Goal: Information Seeking & Learning: Check status

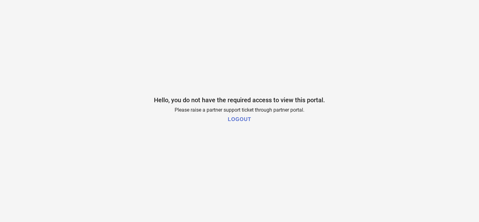
click at [242, 120] on h1 "LOGOUT" at bounding box center [239, 120] width 23 height 6
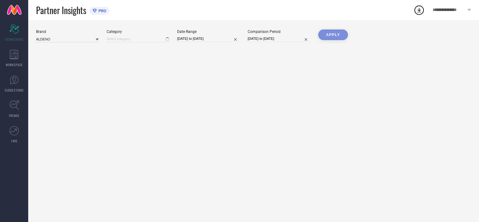
type input "All"
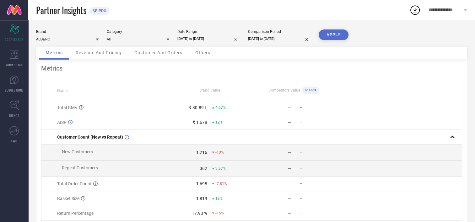
select select "7"
select select "2025"
select select "8"
select select "2025"
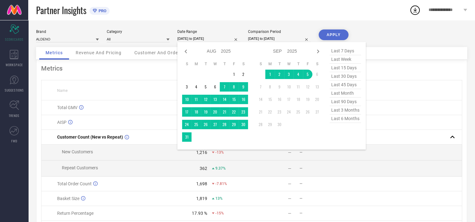
click at [218, 41] on input "06-08-2025 to 05-09-2025" at bounding box center [208, 38] width 63 height 7
click at [186, 52] on icon at bounding box center [185, 52] width 2 height 4
select select "6"
select select "2025"
select select "7"
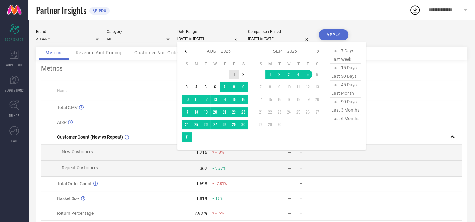
select select "2025"
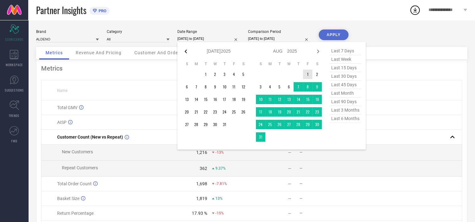
click at [186, 52] on icon at bounding box center [185, 52] width 2 height 4
select select "5"
select select "2025"
select select "6"
select select "2025"
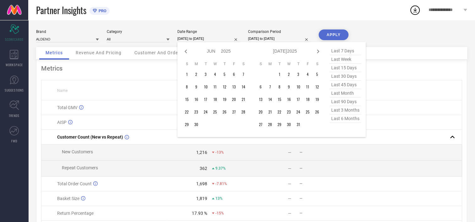
click at [186, 52] on icon at bounding box center [185, 52] width 2 height 4
select select "4"
select select "2025"
select select "5"
select select "2025"
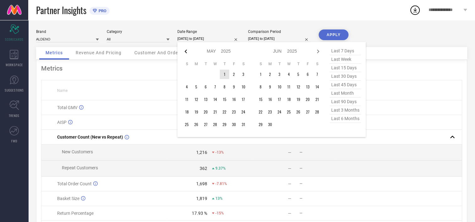
click at [186, 51] on icon at bounding box center [186, 52] width 8 height 8
select select "3"
select select "2025"
select select "4"
select select "2025"
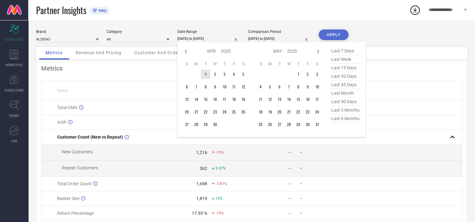
type input "After [DATE]"
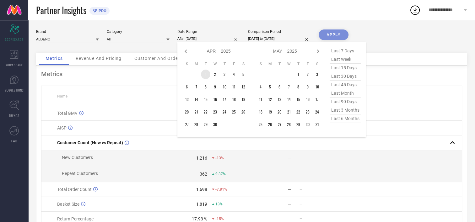
click at [205, 73] on td "1" at bounding box center [205, 74] width 9 height 9
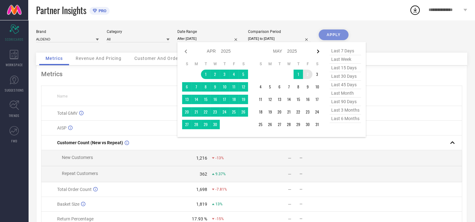
click at [320, 51] on icon at bounding box center [318, 52] width 8 height 8
select select "4"
select select "2025"
select select "5"
select select "2025"
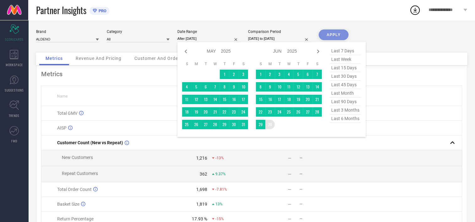
type input "[DATE] to [DATE]"
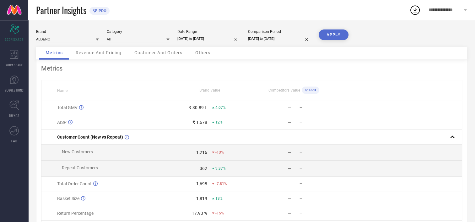
click at [335, 35] on button "APPLY" at bounding box center [333, 34] width 30 height 11
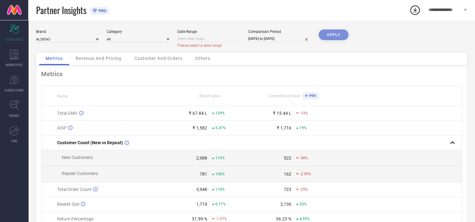
select select "8"
select select "2025"
select select "9"
select select "2025"
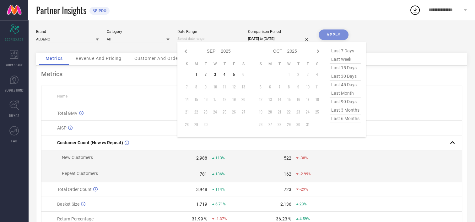
click at [216, 41] on input at bounding box center [208, 38] width 63 height 7
click at [183, 50] on icon at bounding box center [186, 52] width 8 height 8
select select "7"
select select "2025"
select select "8"
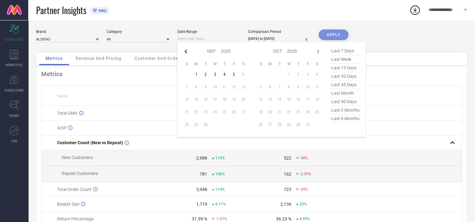
select select "2025"
click at [186, 52] on icon at bounding box center [185, 52] width 2 height 4
select select "6"
select select "2025"
select select "7"
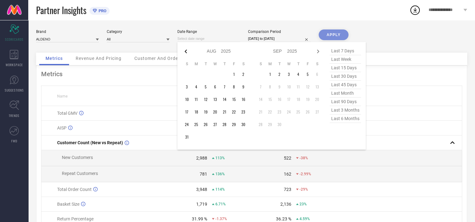
select select "2025"
click at [186, 52] on icon at bounding box center [185, 52] width 2 height 4
select select "5"
select select "2025"
select select "6"
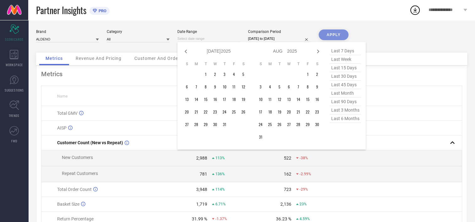
select select "2025"
click at [186, 52] on icon at bounding box center [185, 52] width 2 height 4
select select "4"
select select "2025"
select select "5"
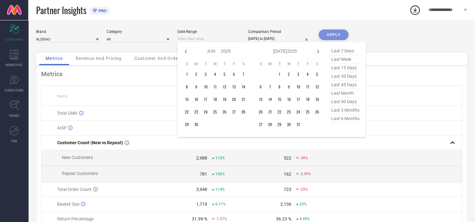
select select "2025"
click at [186, 52] on icon at bounding box center [185, 52] width 2 height 4
select select "3"
select select "2025"
select select "4"
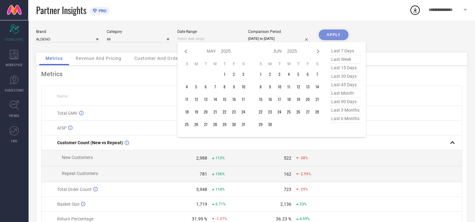
select select "2025"
type input "After [DATE]"
click at [206, 75] on td "1" at bounding box center [205, 74] width 9 height 9
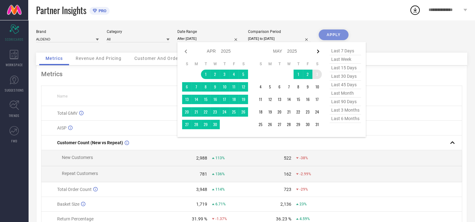
click at [316, 52] on icon at bounding box center [318, 52] width 8 height 8
select select "4"
select select "2025"
select select "5"
select select "2025"
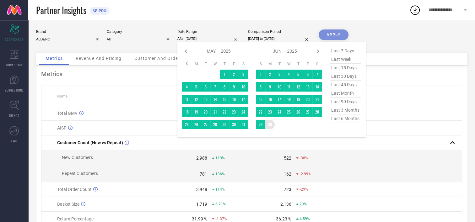
type input "[DATE] to [DATE]"
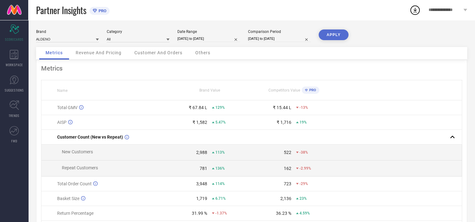
select select "7"
select select "2024"
select select "8"
select select "2024"
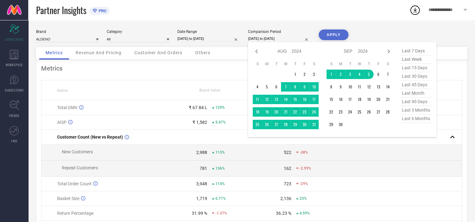
click at [291, 39] on input "06-08-2024 to 05-09-2024" at bounding box center [279, 38] width 63 height 7
click at [256, 50] on icon at bounding box center [256, 52] width 8 height 8
select select "6"
select select "2024"
select select "7"
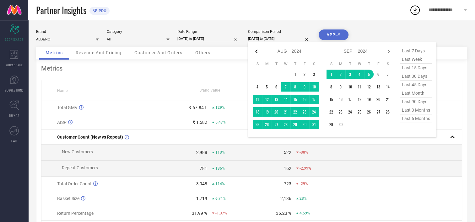
select select "2024"
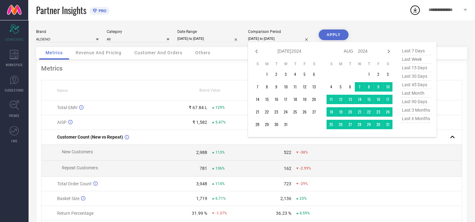
click at [256, 50] on icon at bounding box center [256, 52] width 8 height 8
select select "5"
select select "2024"
select select "6"
select select "2024"
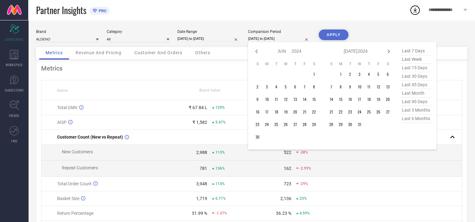
click at [256, 50] on icon at bounding box center [256, 52] width 8 height 8
select select "4"
select select "2024"
select select "5"
select select "2024"
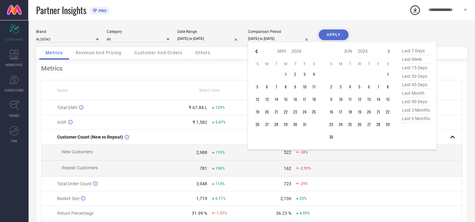
click at [254, 51] on icon at bounding box center [256, 52] width 8 height 8
select select "3"
select select "2024"
select select "4"
select select "2024"
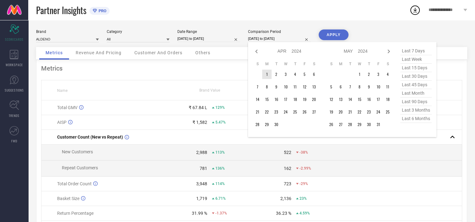
type input "After 01-04-2024"
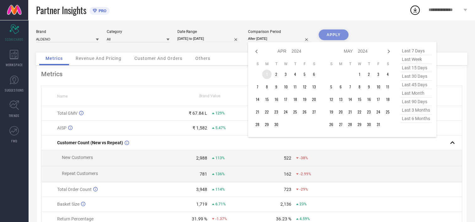
click at [266, 72] on td "1" at bounding box center [266, 74] width 9 height 9
click at [391, 54] on icon at bounding box center [388, 52] width 8 height 8
select select "4"
select select "2024"
select select "5"
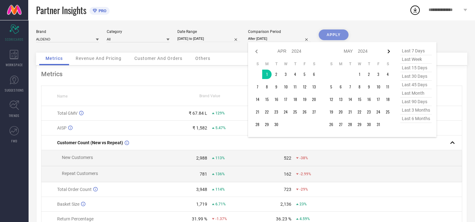
select select "2024"
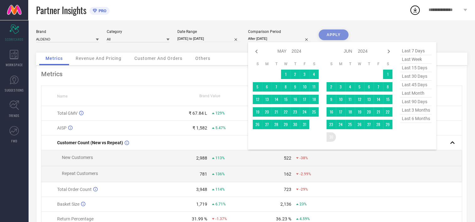
type input "[DATE] to [DATE]"
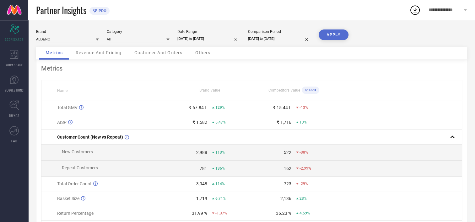
select select "3"
select select "2024"
select select "4"
select select "2024"
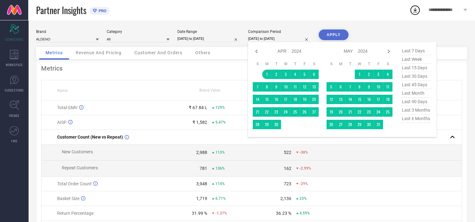
click at [294, 38] on input "[DATE] to [DATE]" at bounding box center [279, 38] width 63 height 7
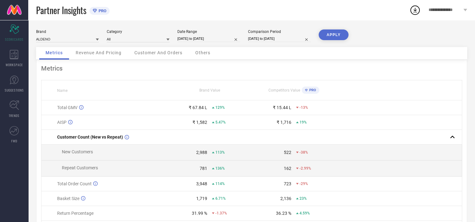
click at [378, 28] on div "Brand ALDENO Category All Date Range 01-04-2025 to 30-06-2025 Comparison Period…" at bounding box center [251, 140] width 446 height 241
click at [341, 35] on button "APPLY" at bounding box center [333, 34] width 30 height 11
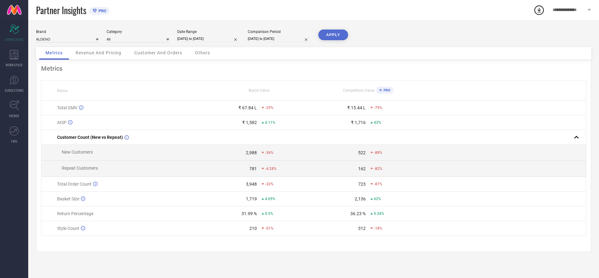
drag, startPoint x: 473, startPoint y: 0, endPoint x: 510, endPoint y: 245, distance: 247.7
click at [479, 222] on div "Metrics Name Brand Value Competitors Value PRO Total GMV ₹ 67.84 L -29% ₹ 15.44…" at bounding box center [313, 156] width 555 height 192
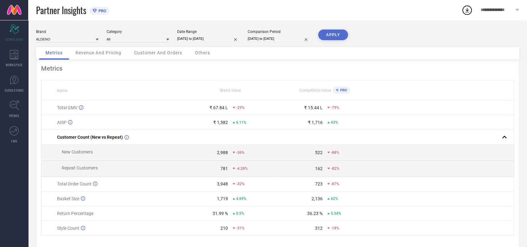
drag, startPoint x: 575, startPoint y: 0, endPoint x: 373, endPoint y: 170, distance: 263.5
click at [373, 170] on td at bounding box center [443, 169] width 142 height 16
click at [479, 7] on div "**********" at bounding box center [500, 10] width 54 height 20
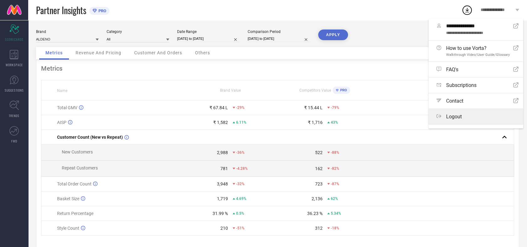
click at [457, 118] on span "Logout" at bounding box center [454, 117] width 16 height 6
click at [0, 0] on button "Logout" at bounding box center [0, 0] width 0 height 0
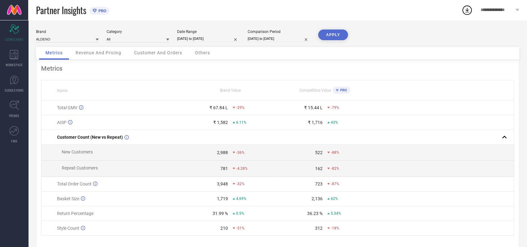
select select "3"
select select "2024"
select select "4"
select select "2024"
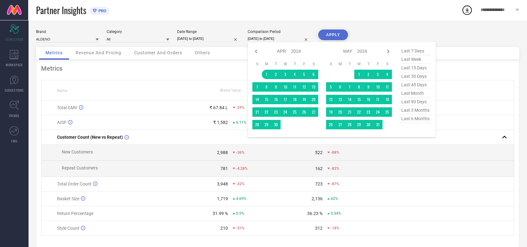
click at [296, 38] on input "[DATE] to [DATE]" at bounding box center [279, 38] width 63 height 7
click at [256, 52] on icon at bounding box center [256, 52] width 2 height 4
select select "2"
select select "2024"
select select "3"
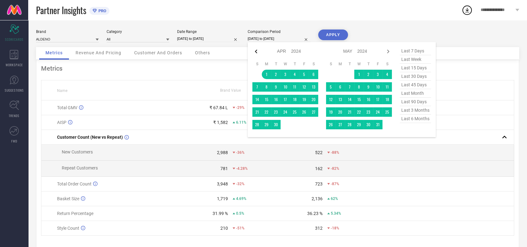
select select "2024"
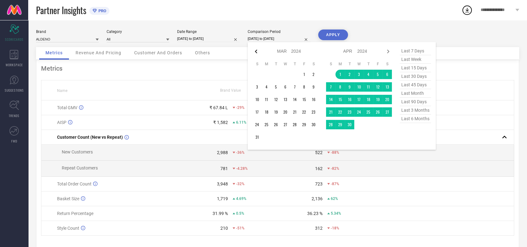
click at [256, 52] on icon at bounding box center [256, 52] width 2 height 4
select select "1"
select select "2024"
select select "2"
select select "2024"
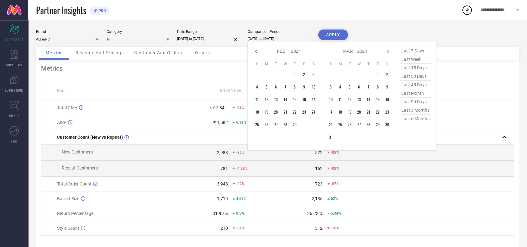
click at [256, 52] on icon at bounding box center [256, 52] width 2 height 4
select select "11"
select select "2023"
select select "2024"
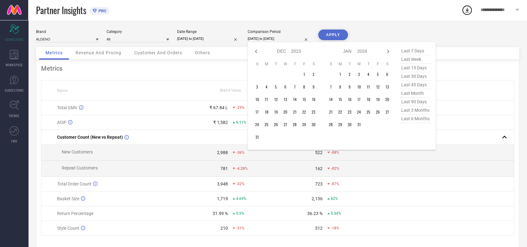
click at [256, 52] on icon at bounding box center [256, 52] width 2 height 4
select select "10"
select select "2023"
select select "11"
select select "2023"
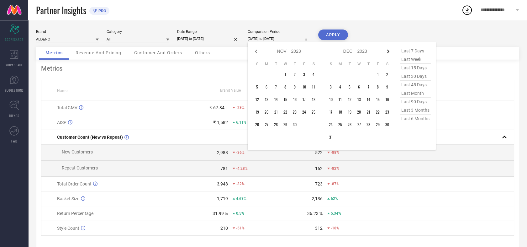
click at [385, 52] on icon at bounding box center [388, 52] width 8 height 8
select select "11"
select select "2023"
select select "2024"
click at [385, 52] on icon at bounding box center [388, 52] width 8 height 8
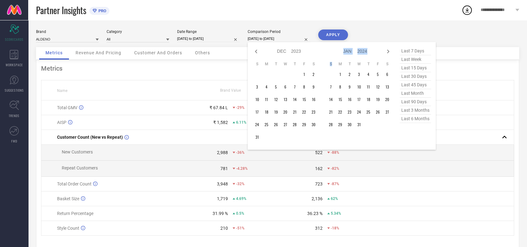
select select "2024"
select select "1"
select select "2024"
click at [385, 52] on icon at bounding box center [388, 52] width 8 height 8
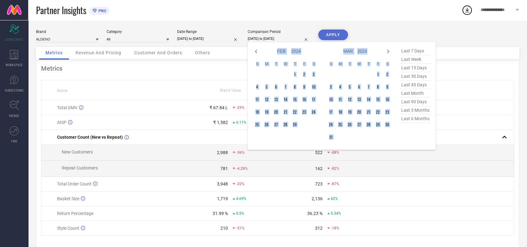
select select "3"
select select "2024"
select select "4"
select select "2024"
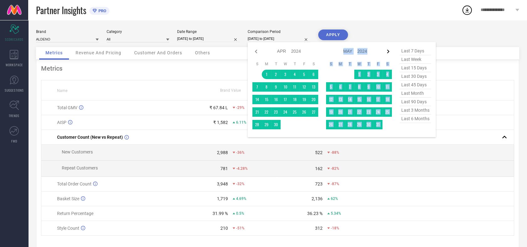
click at [385, 52] on icon at bounding box center [388, 52] width 8 height 8
select select "4"
select select "2024"
select select "5"
select select "2024"
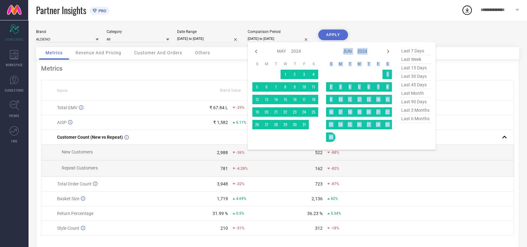
click at [385, 52] on icon at bounding box center [388, 52] width 8 height 8
select select "5"
select select "2024"
select select "6"
select select "2024"
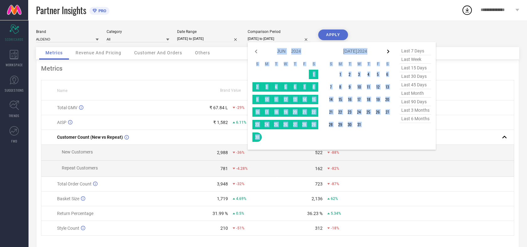
click at [388, 54] on icon at bounding box center [388, 52] width 8 height 8
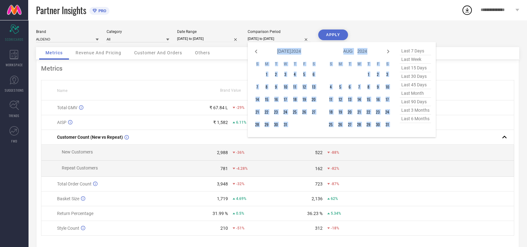
click at [388, 54] on icon at bounding box center [388, 52] width 8 height 8
select select "7"
select select "2024"
select select "8"
select select "2024"
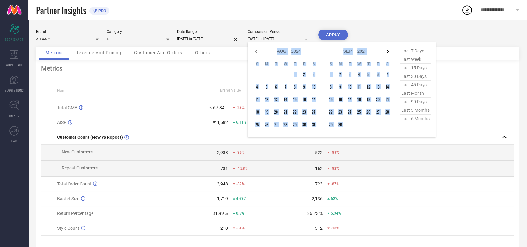
click at [388, 54] on icon at bounding box center [388, 52] width 8 height 8
select select "8"
select select "2024"
select select "9"
select select "2024"
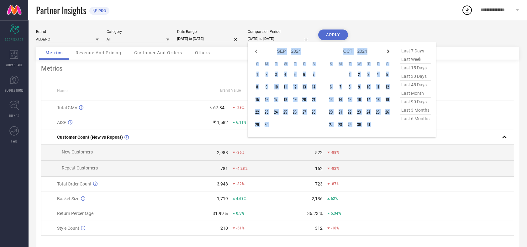
click at [388, 54] on icon at bounding box center [388, 52] width 8 height 8
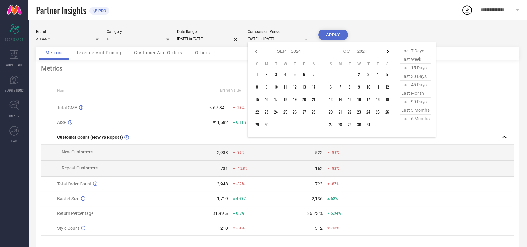
select select "9"
select select "2024"
select select "10"
select select "2024"
click at [388, 54] on icon at bounding box center [388, 52] width 8 height 8
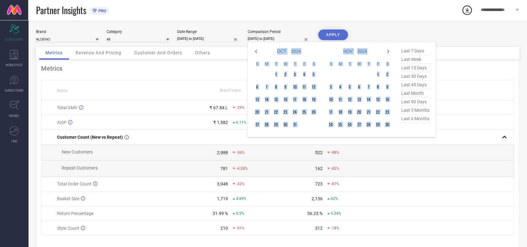
select select "10"
select select "2024"
select select "11"
select select "2024"
click at [388, 54] on icon at bounding box center [388, 52] width 8 height 8
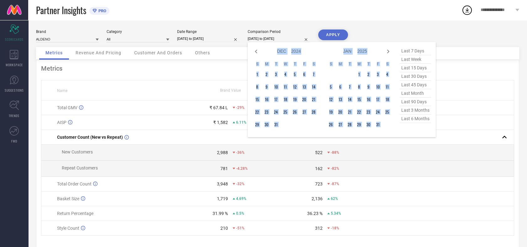
click at [388, 54] on icon at bounding box center [388, 52] width 8 height 8
select select "1"
select select "2025"
select select "2"
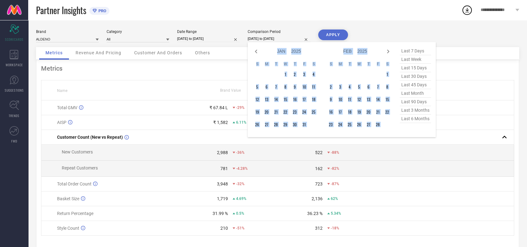
select select "2025"
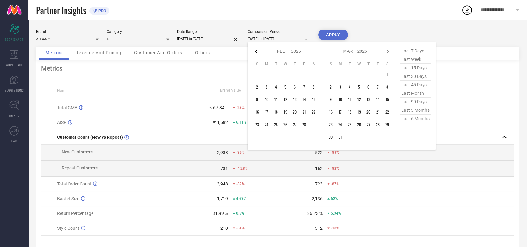
click at [257, 52] on icon at bounding box center [256, 52] width 8 height 8
select select "2025"
select select "1"
select select "2025"
type input "After [DATE]"
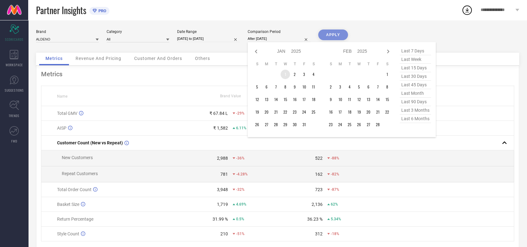
click at [285, 73] on td "1" at bounding box center [285, 74] width 9 height 9
click at [389, 52] on icon at bounding box center [388, 52] width 8 height 8
select select "1"
select select "2025"
select select "2"
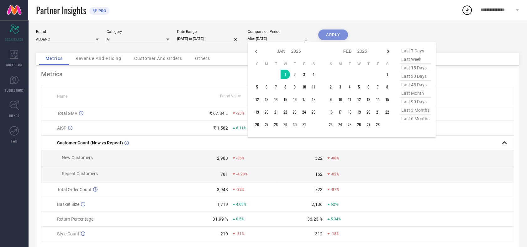
select select "2025"
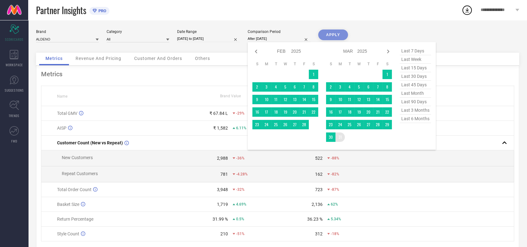
type input "[DATE] to [DATE]"
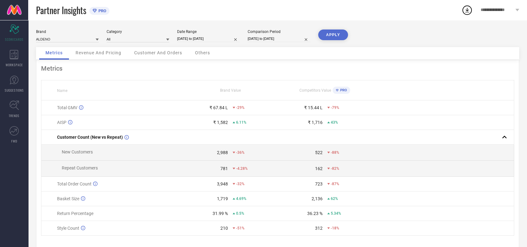
click at [337, 34] on button "APPLY" at bounding box center [333, 34] width 30 height 11
select select "2025"
select select "1"
select select "2025"
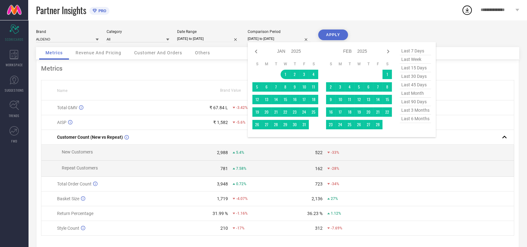
click at [294, 37] on input "[DATE] to [DATE]" at bounding box center [279, 38] width 63 height 7
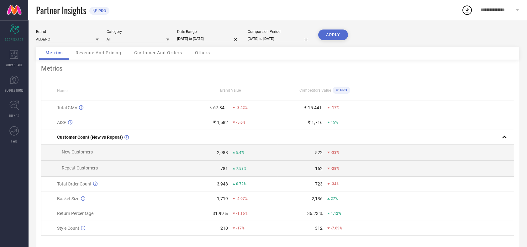
click at [387, 188] on td at bounding box center [443, 184] width 142 height 15
select select "2025"
select select "1"
select select "2025"
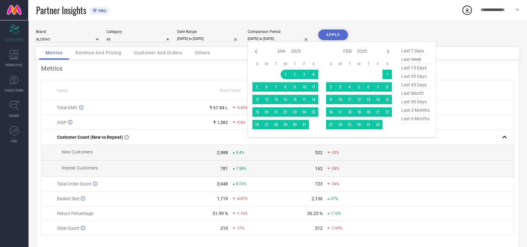
click at [296, 40] on input "[DATE] to [DATE]" at bounding box center [279, 38] width 63 height 7
click at [255, 52] on icon at bounding box center [256, 52] width 8 height 8
select select "11"
select select "2024"
select select "2025"
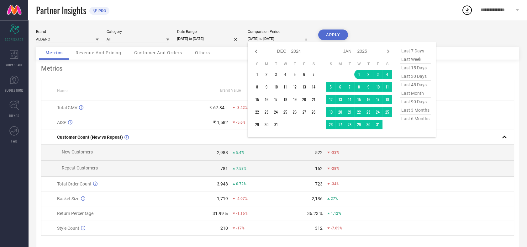
click at [255, 52] on icon at bounding box center [256, 52] width 8 height 8
select select "10"
select select "2024"
select select "11"
select select "2024"
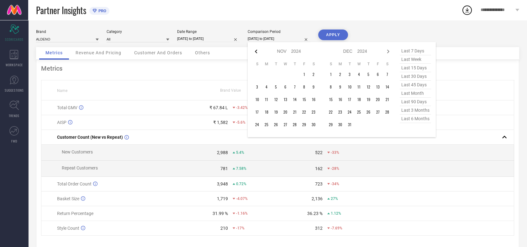
click at [255, 52] on icon at bounding box center [256, 52] width 8 height 8
select select "9"
select select "2024"
select select "10"
select select "2024"
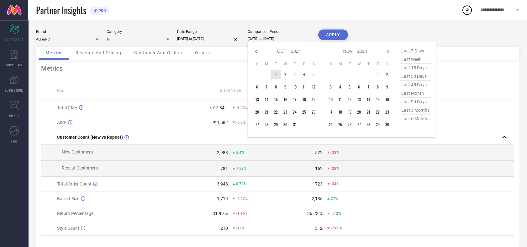
type input "After [DATE]"
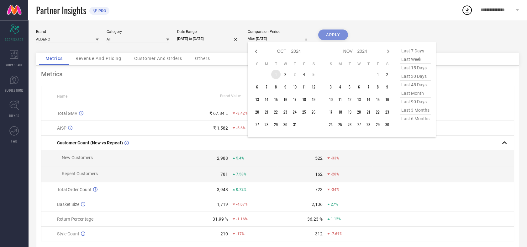
click at [275, 74] on td "1" at bounding box center [275, 74] width 9 height 9
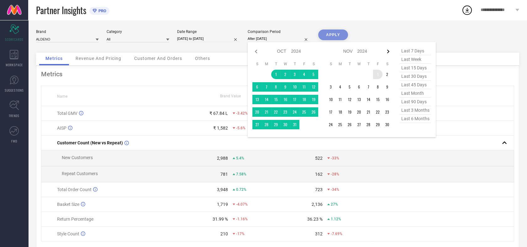
click at [386, 53] on icon at bounding box center [388, 52] width 8 height 8
select select "10"
select select "2024"
select select "11"
select select "2024"
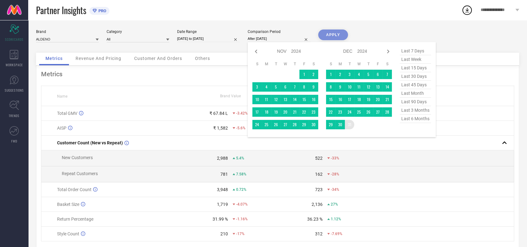
type input "[DATE] to [DATE]"
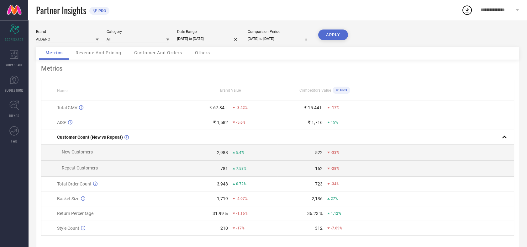
click at [333, 33] on button "APPLY" at bounding box center [333, 34] width 30 height 11
select select "9"
select select "2024"
select select "10"
select select "2024"
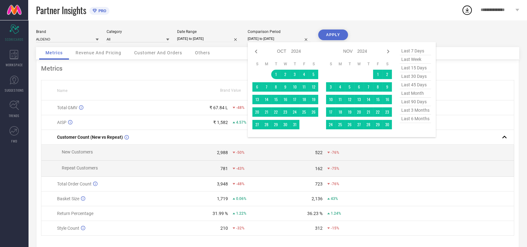
click at [297, 38] on input "[DATE] to [DATE]" at bounding box center [279, 38] width 63 height 7
click at [389, 52] on icon at bounding box center [388, 52] width 8 height 8
select select "10"
select select "2024"
select select "11"
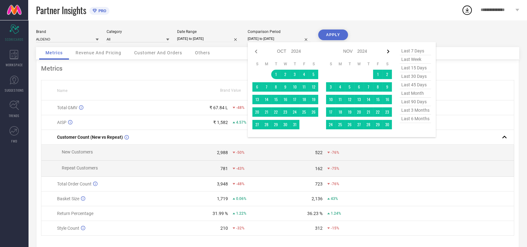
select select "2024"
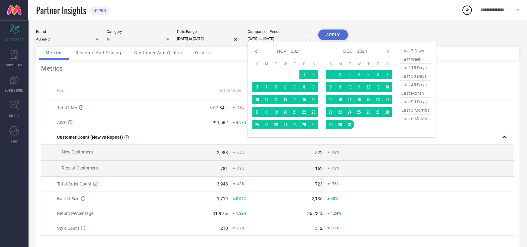
click at [389, 52] on icon at bounding box center [388, 52] width 8 height 8
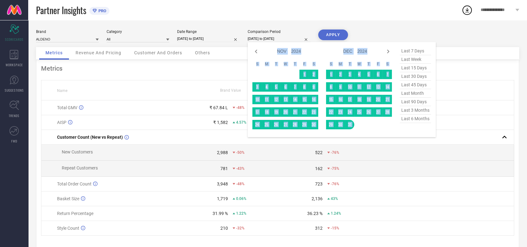
select select "11"
select select "2024"
select select "2025"
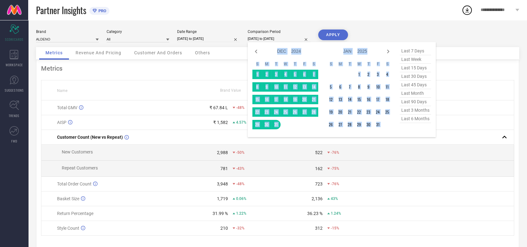
click at [389, 52] on icon at bounding box center [388, 52] width 8 height 8
select select "2025"
select select "1"
select select "2025"
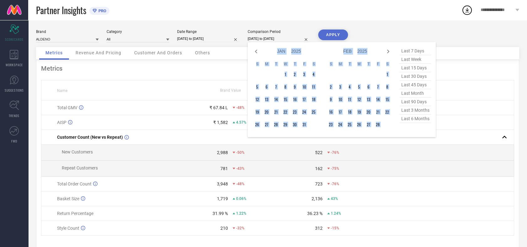
click at [389, 52] on icon at bounding box center [388, 52] width 8 height 8
select select "1"
select select "2025"
select select "2"
select select "2025"
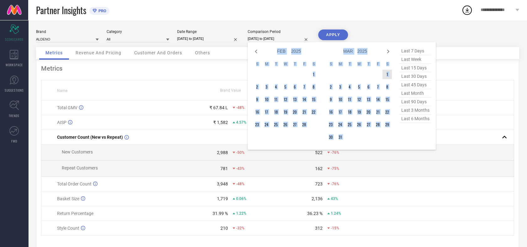
type input "After [DATE]"
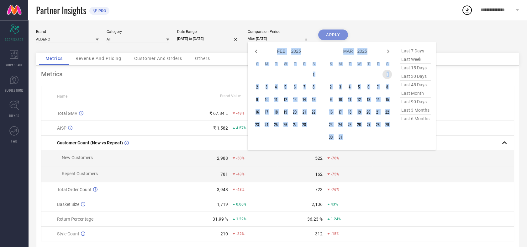
click at [388, 73] on td "1" at bounding box center [387, 74] width 9 height 9
click at [389, 50] on icon at bounding box center [388, 52] width 8 height 8
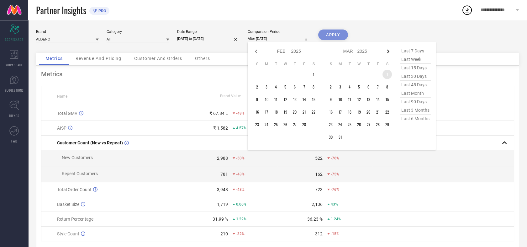
select select "2"
select select "2025"
select select "3"
select select "2025"
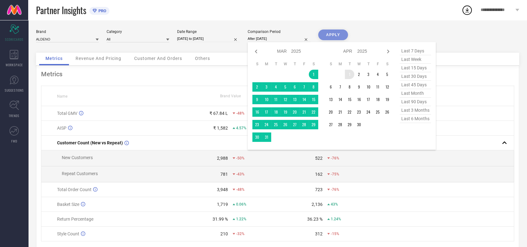
type input "[DATE] to [DATE]"
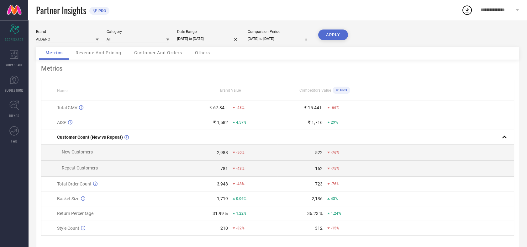
select select "2"
select select "2025"
select select "3"
select select "2025"
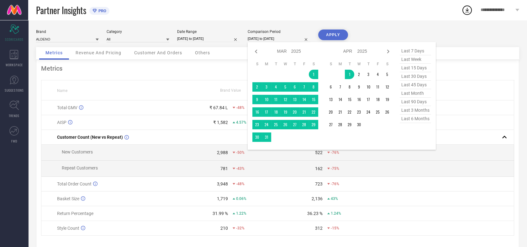
click at [292, 41] on input "[DATE] to [DATE]" at bounding box center [279, 38] width 63 height 7
type input "After [DATE]"
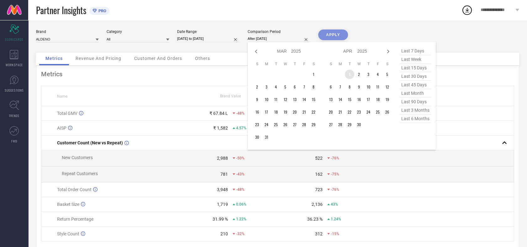
click at [349, 74] on td "1" at bounding box center [349, 74] width 9 height 9
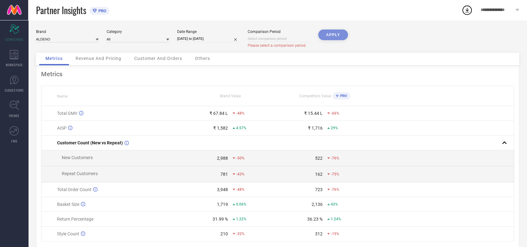
select select "8"
select select "2025"
select select "9"
select select "2025"
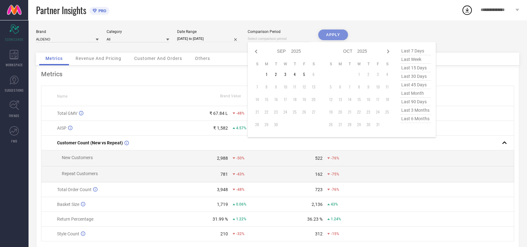
click at [288, 36] on input at bounding box center [279, 38] width 63 height 7
click at [255, 50] on icon at bounding box center [256, 52] width 8 height 8
select select "7"
select select "2025"
select select "8"
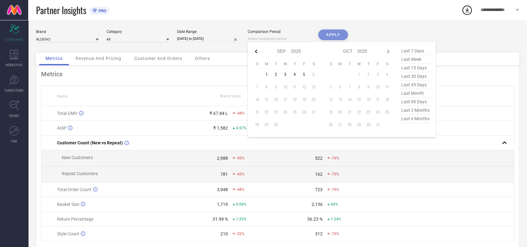
select select "2025"
click at [255, 50] on icon at bounding box center [256, 52] width 8 height 8
select select "6"
select select "2025"
select select "7"
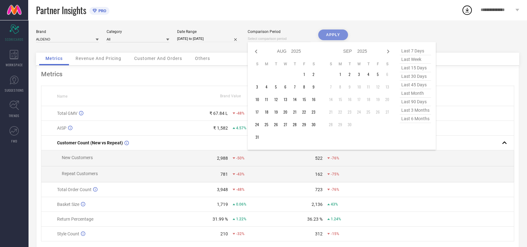
select select "2025"
click at [255, 50] on icon at bounding box center [256, 52] width 8 height 8
select select "5"
select select "2025"
select select "6"
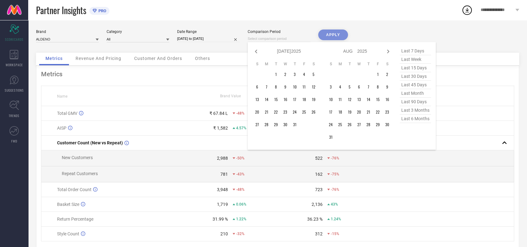
select select "2025"
click at [255, 50] on icon at bounding box center [256, 52] width 8 height 8
select select "4"
select select "2025"
select select "5"
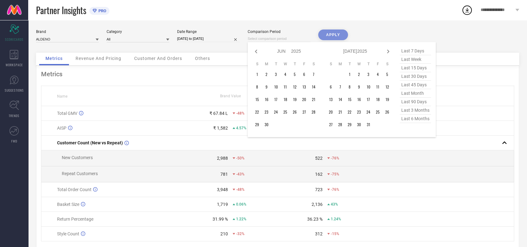
select select "2025"
click at [255, 50] on icon at bounding box center [256, 52] width 8 height 8
select select "3"
select select "2025"
select select "4"
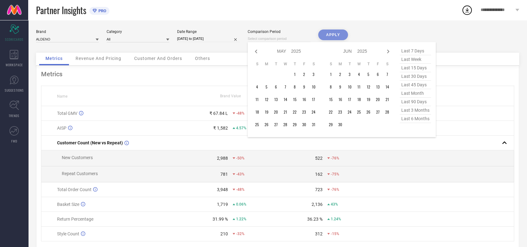
select select "2025"
type input "After [DATE]"
click at [277, 76] on td "1" at bounding box center [275, 74] width 9 height 9
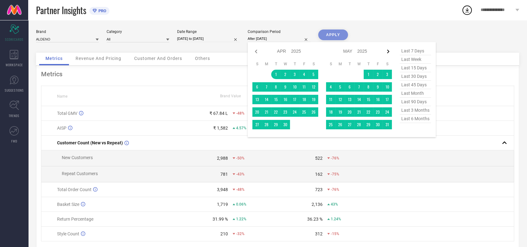
click at [388, 50] on icon at bounding box center [388, 52] width 2 height 4
select select "4"
select select "2025"
select select "5"
select select "2025"
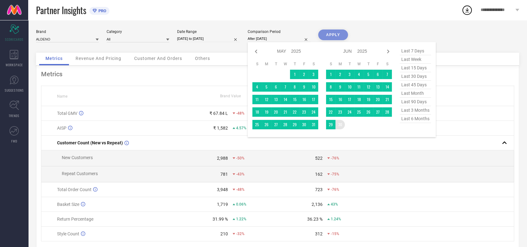
type input "[DATE] to [DATE]"
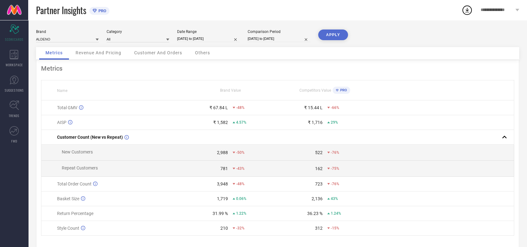
click at [331, 36] on button "APPLY" at bounding box center [333, 34] width 30 height 11
click at [358, 174] on td "162 0%" at bounding box center [325, 169] width 95 height 16
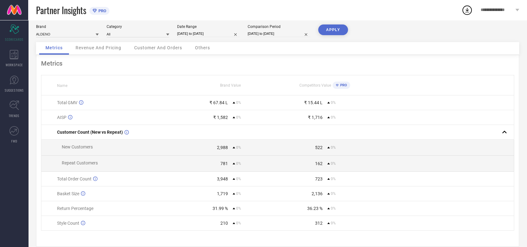
scroll to position [6, 0]
select select "3"
select select "2025"
select select "4"
select select "2025"
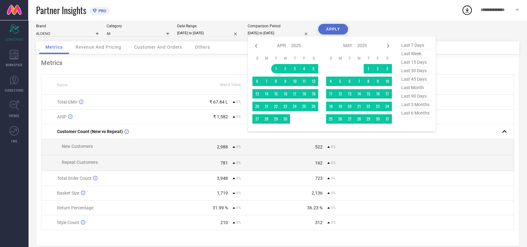
click at [295, 35] on input "[DATE] to [DATE]" at bounding box center [279, 33] width 63 height 7
click at [257, 45] on icon at bounding box center [256, 46] width 8 height 8
select select "2"
select select "2025"
select select "3"
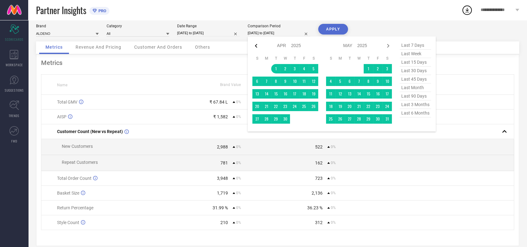
select select "2025"
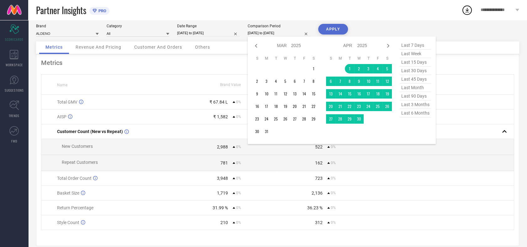
click at [257, 45] on icon at bounding box center [256, 46] width 8 height 8
select select "1"
select select "2025"
select select "2"
select select "2025"
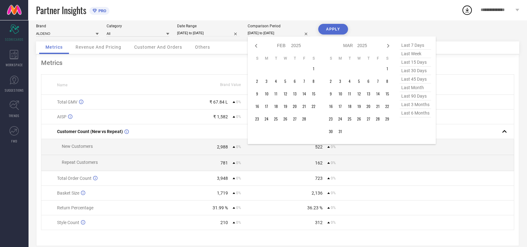
click at [257, 45] on icon at bounding box center [256, 46] width 8 height 8
select select "2025"
select select "1"
select select "2025"
type input "After [DATE]"
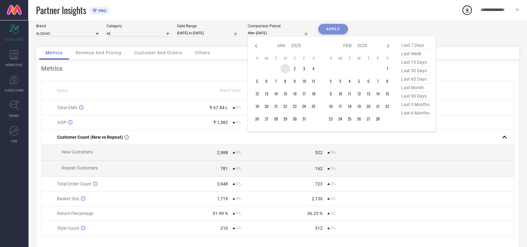
click at [284, 69] on td "1" at bounding box center [285, 68] width 9 height 9
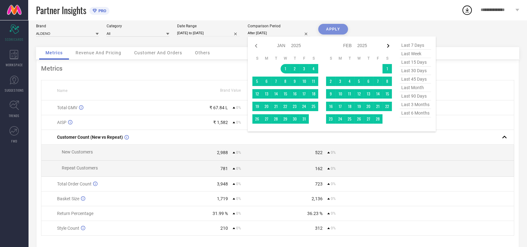
click at [386, 48] on icon at bounding box center [388, 46] width 8 height 8
select select "1"
select select "2025"
select select "2"
select select "2025"
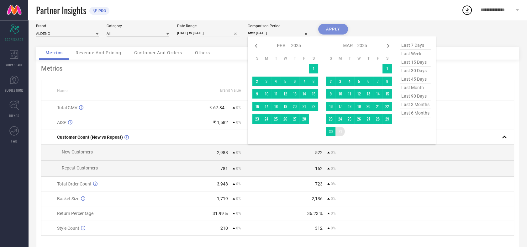
type input "[DATE] to [DATE]"
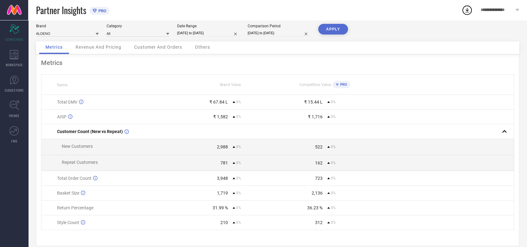
click at [339, 31] on button "APPLY" at bounding box center [333, 29] width 30 height 11
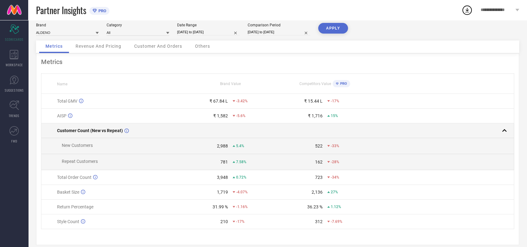
scroll to position [8, 0]
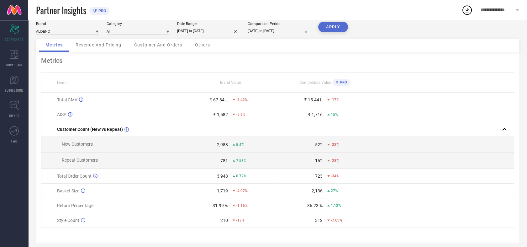
select select "3"
select select "2025"
select select "4"
select select "2025"
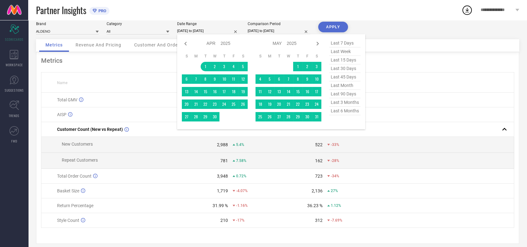
click at [226, 32] on input "[DATE] to [DATE]" at bounding box center [208, 31] width 63 height 7
click at [315, 42] on icon at bounding box center [318, 44] width 8 height 8
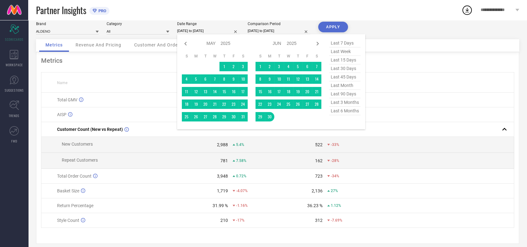
click at [315, 42] on icon at bounding box center [318, 44] width 8 height 8
select select "5"
select select "2025"
select select "6"
select select "2025"
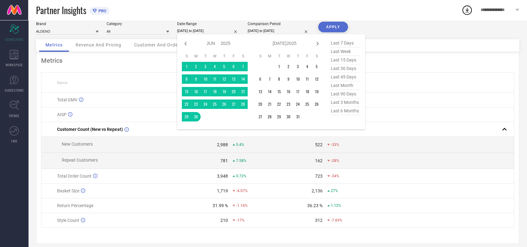
click at [315, 42] on icon at bounding box center [318, 44] width 8 height 8
select select "6"
select select "2025"
select select "7"
select select "2025"
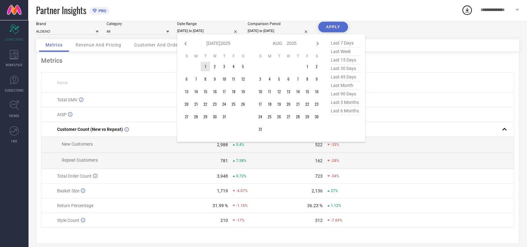
type input "After [DATE]"
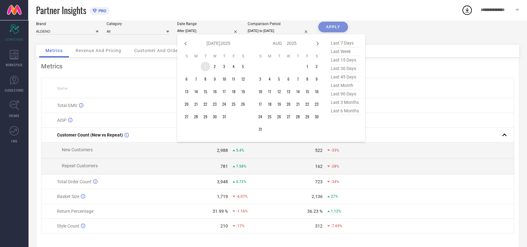
click at [206, 66] on td "1" at bounding box center [205, 66] width 9 height 9
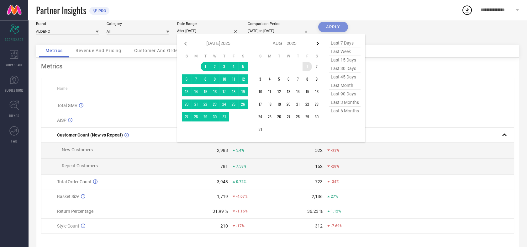
click at [317, 44] on icon at bounding box center [318, 44] width 8 height 8
select select "7"
select select "2025"
select select "8"
select select "2025"
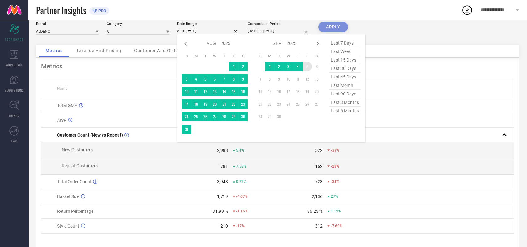
type input "[DATE] to [DATE]"
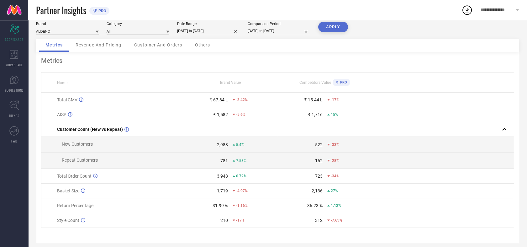
select select "2025"
select select "1"
select select "2025"
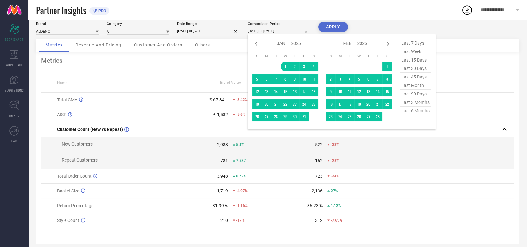
click at [300, 32] on input "[DATE] to [DATE]" at bounding box center [279, 31] width 63 height 7
click at [255, 42] on icon at bounding box center [256, 44] width 8 height 8
select select "11"
select select "2024"
select select "2025"
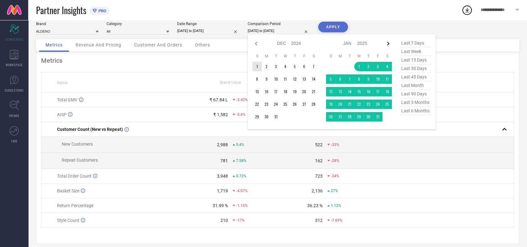
click at [388, 41] on icon at bounding box center [388, 44] width 8 height 8
select select "2025"
select select "1"
select select "2025"
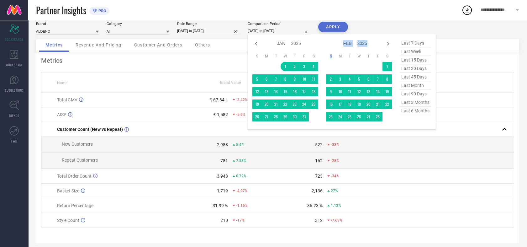
click at [388, 41] on icon at bounding box center [388, 44] width 8 height 8
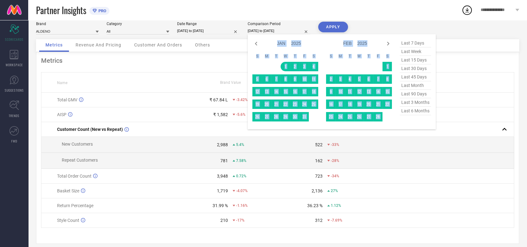
select select "1"
select select "2025"
click at [388, 41] on icon at bounding box center [388, 44] width 8 height 8
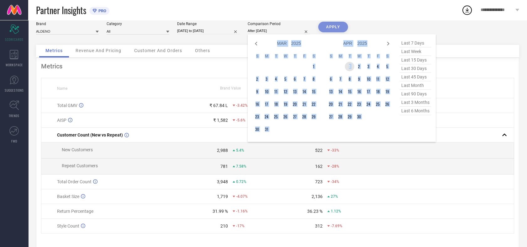
drag, startPoint x: 388, startPoint y: 41, endPoint x: 348, endPoint y: 68, distance: 48.1
click at [348, 68] on td "1" at bounding box center [349, 66] width 9 height 9
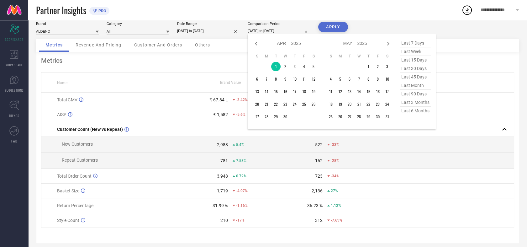
click at [296, 29] on input "[DATE] to [DATE]" at bounding box center [279, 31] width 63 height 7
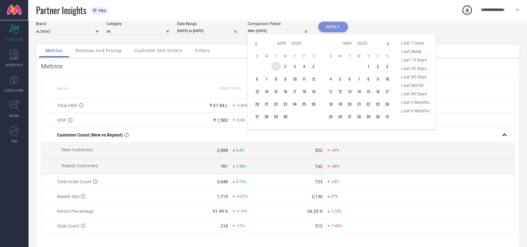
click at [278, 66] on td "1" at bounding box center [275, 66] width 9 height 9
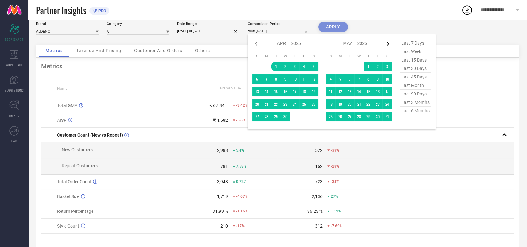
click at [385, 45] on icon at bounding box center [388, 44] width 8 height 8
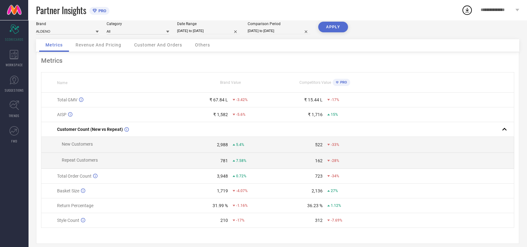
click at [338, 26] on button "APPLY" at bounding box center [333, 27] width 30 height 11
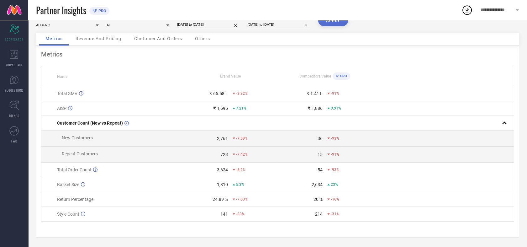
scroll to position [0, 0]
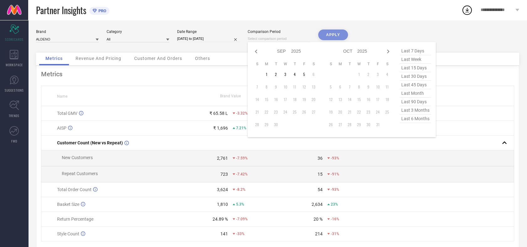
click at [291, 39] on input at bounding box center [279, 38] width 63 height 7
click at [256, 51] on icon at bounding box center [256, 52] width 8 height 8
click at [390, 50] on icon at bounding box center [388, 52] width 8 height 8
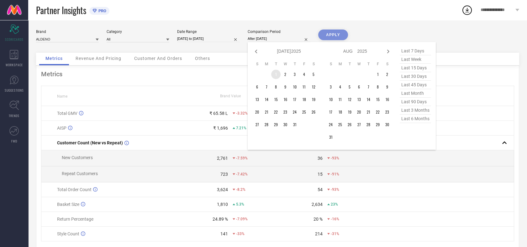
click at [274, 75] on td "1" at bounding box center [275, 74] width 9 height 9
click at [285, 37] on input at bounding box center [279, 38] width 63 height 7
click at [388, 51] on icon at bounding box center [388, 52] width 8 height 8
click at [258, 51] on icon at bounding box center [256, 52] width 8 height 8
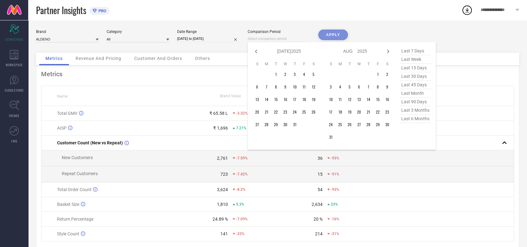
click at [258, 51] on icon at bounding box center [256, 52] width 8 height 8
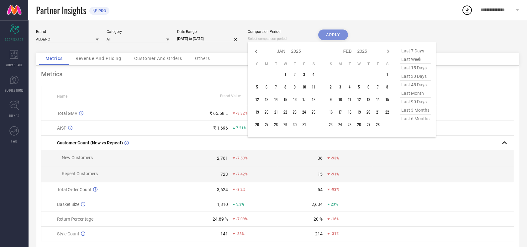
click at [258, 51] on icon at bounding box center [256, 52] width 8 height 8
click at [275, 75] on td "1" at bounding box center [275, 74] width 9 height 9
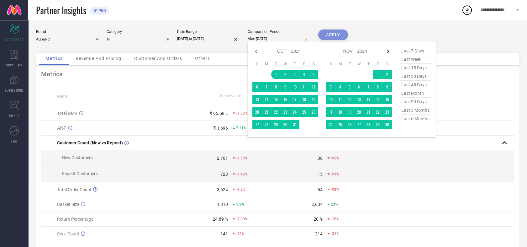
click at [387, 52] on icon at bounding box center [388, 52] width 8 height 8
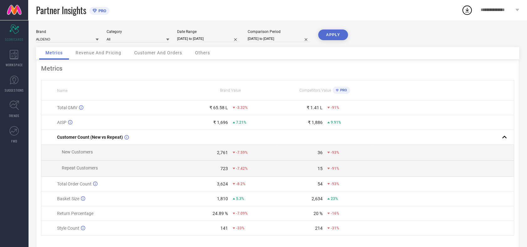
click at [334, 37] on button "APPLY" at bounding box center [333, 34] width 30 height 11
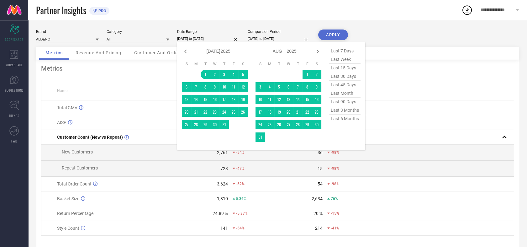
click at [213, 39] on input "[DATE] to [DATE]" at bounding box center [208, 38] width 63 height 7
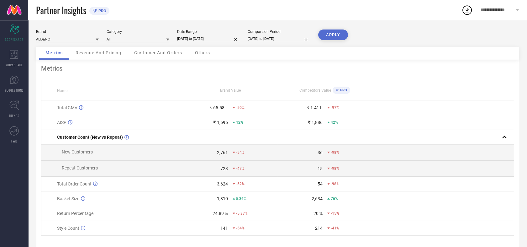
click at [282, 34] on div "Comparison Period [DATE] to [DATE]" at bounding box center [279, 35] width 63 height 13
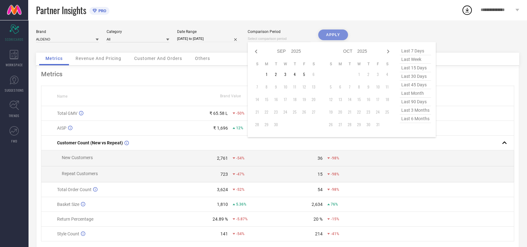
click at [291, 40] on input at bounding box center [279, 38] width 63 height 7
click at [256, 50] on icon at bounding box center [256, 52] width 2 height 4
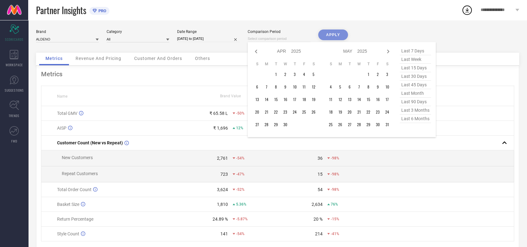
click at [256, 50] on icon at bounding box center [256, 52] width 2 height 4
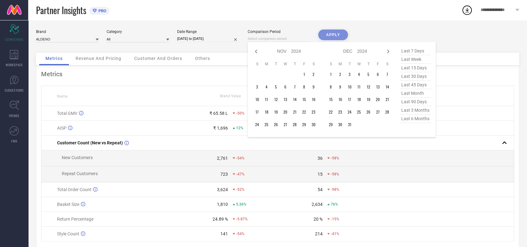
click at [256, 50] on icon at bounding box center [256, 52] width 2 height 4
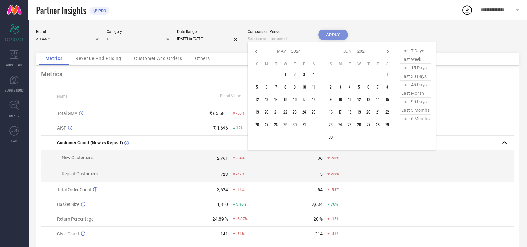
click at [256, 50] on icon at bounding box center [256, 52] width 2 height 4
click at [297, 75] on td "1" at bounding box center [294, 74] width 9 height 9
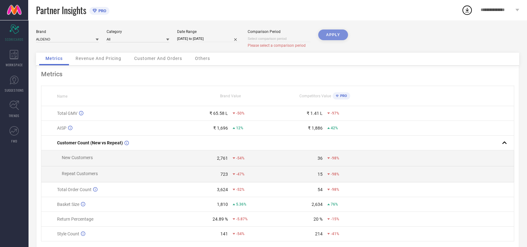
click at [284, 35] on div "Comparison Period Please select a comparison period" at bounding box center [279, 38] width 63 height 19
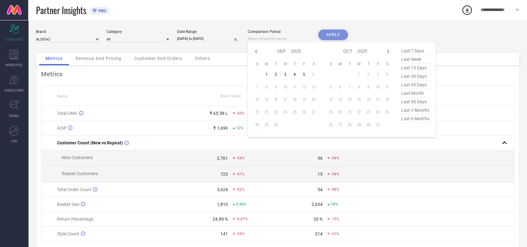
click at [284, 38] on input at bounding box center [279, 38] width 63 height 7
click at [256, 50] on icon at bounding box center [256, 52] width 8 height 8
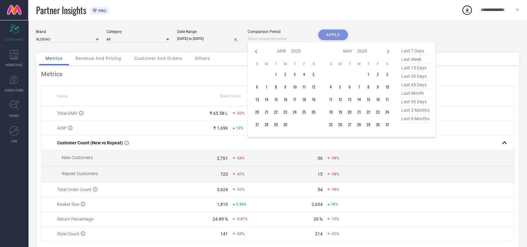
click at [256, 50] on icon at bounding box center [256, 52] width 8 height 8
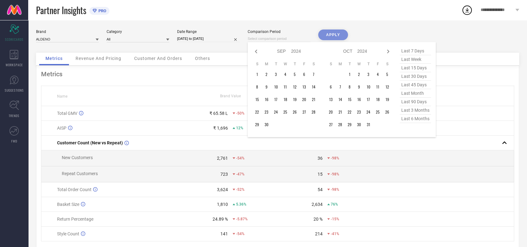
click at [256, 50] on icon at bounding box center [256, 52] width 8 height 8
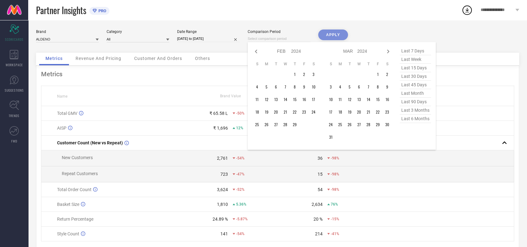
click at [256, 50] on icon at bounding box center [256, 52] width 8 height 8
click at [268, 73] on td "1" at bounding box center [266, 74] width 9 height 9
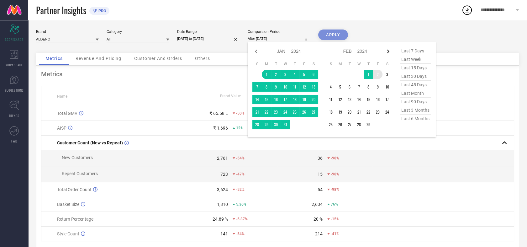
click at [388, 52] on icon at bounding box center [388, 52] width 8 height 8
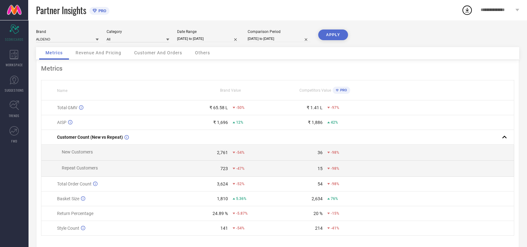
click at [335, 35] on button "APPLY" at bounding box center [333, 34] width 30 height 11
click at [208, 35] on div "Date Range [DATE] to [DATE]" at bounding box center [208, 35] width 63 height 13
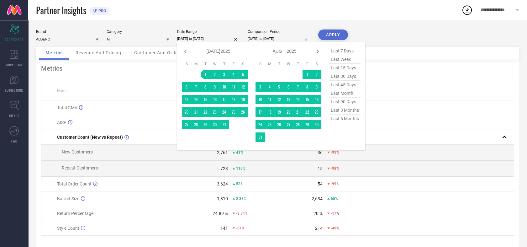
click at [209, 41] on input "[DATE] to [DATE]" at bounding box center [208, 38] width 63 height 7
click at [188, 54] on icon at bounding box center [186, 52] width 8 height 8
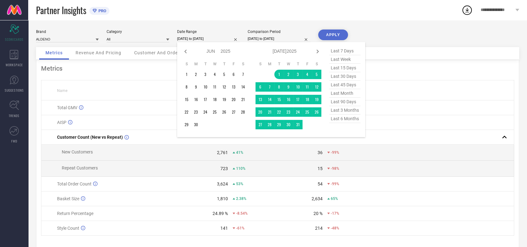
click at [188, 54] on icon at bounding box center [186, 52] width 8 height 8
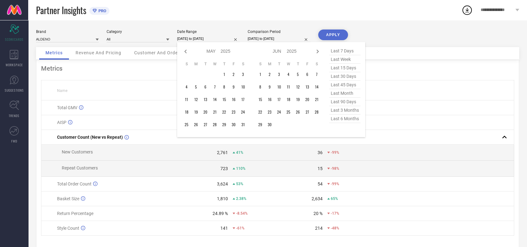
click at [188, 54] on icon at bounding box center [186, 52] width 8 height 8
click at [184, 53] on icon at bounding box center [186, 52] width 8 height 8
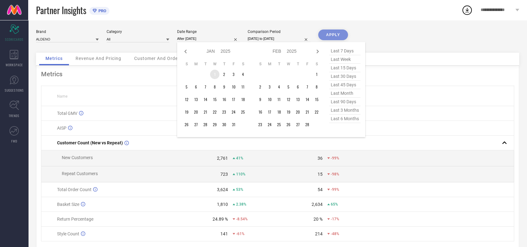
click at [214, 72] on td "1" at bounding box center [214, 74] width 9 height 9
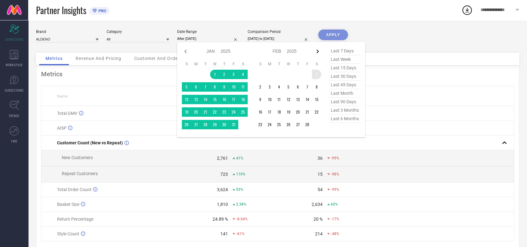
click at [318, 48] on icon at bounding box center [318, 52] width 8 height 8
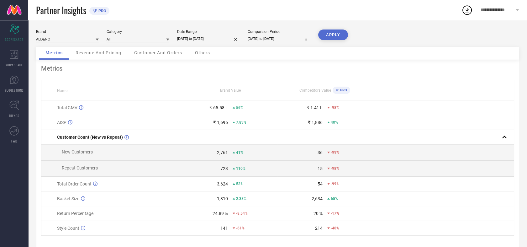
click at [335, 37] on button "APPLY" at bounding box center [333, 34] width 30 height 11
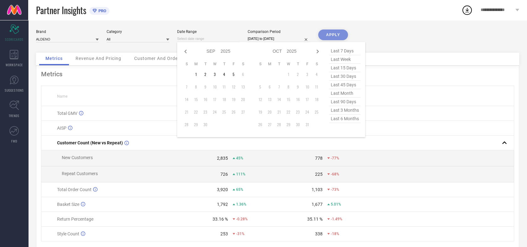
click at [235, 39] on input at bounding box center [208, 38] width 63 height 7
click at [187, 50] on icon at bounding box center [186, 52] width 8 height 8
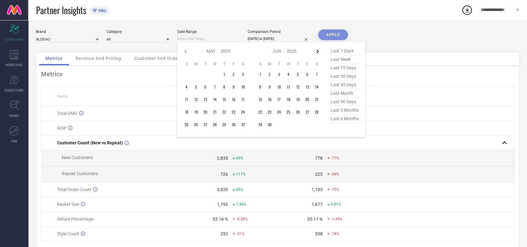
click at [320, 51] on icon at bounding box center [318, 52] width 8 height 8
click at [187, 51] on icon at bounding box center [186, 52] width 8 height 8
click at [206, 75] on td "1" at bounding box center [205, 74] width 9 height 9
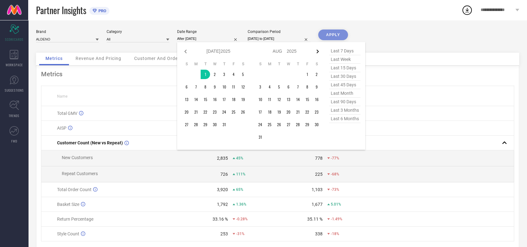
click at [317, 50] on icon at bounding box center [318, 52] width 8 height 8
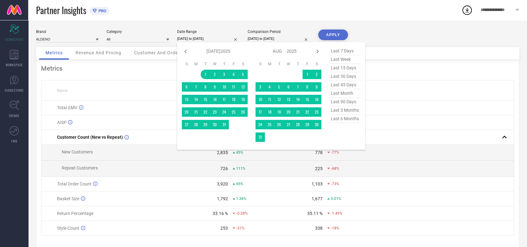
click at [223, 38] on input "[DATE] to [DATE]" at bounding box center [208, 38] width 63 height 7
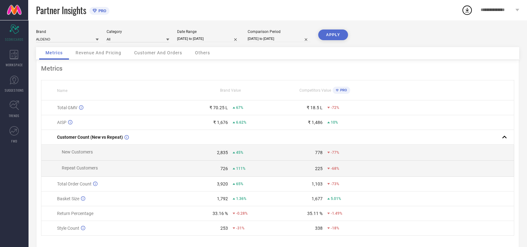
click at [340, 32] on button "APPLY" at bounding box center [333, 34] width 30 height 11
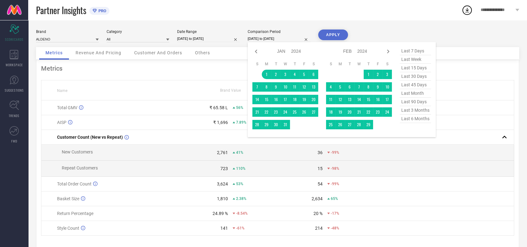
click at [288, 40] on input "[DATE] to [DATE]" at bounding box center [279, 38] width 63 height 7
click at [390, 51] on icon at bounding box center [388, 52] width 8 height 8
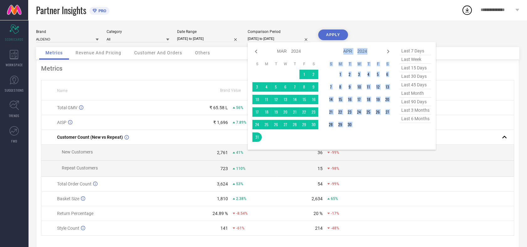
click at [390, 51] on icon at bounding box center [388, 52] width 8 height 8
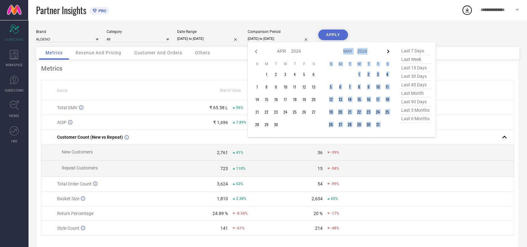
click at [390, 51] on icon at bounding box center [388, 52] width 8 height 8
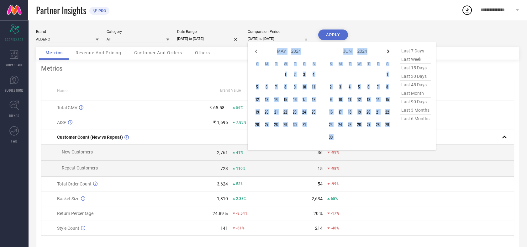
click at [387, 52] on icon at bounding box center [388, 52] width 8 height 8
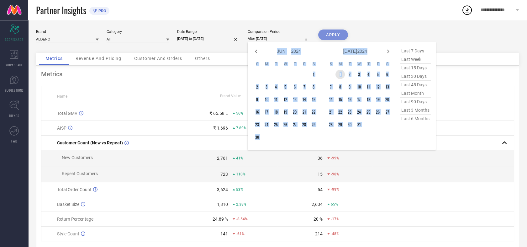
click at [341, 74] on td "1" at bounding box center [340, 74] width 9 height 9
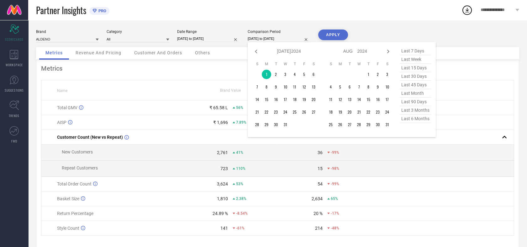
click at [301, 42] on input "[DATE] to [DATE]" at bounding box center [279, 38] width 63 height 7
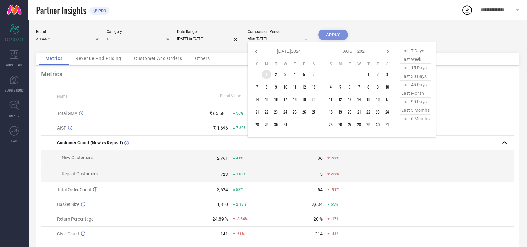
click at [268, 75] on td "1" at bounding box center [266, 74] width 9 height 9
click at [389, 50] on icon at bounding box center [388, 52] width 8 height 8
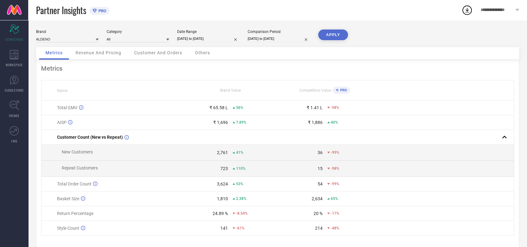
click at [333, 36] on button "APPLY" at bounding box center [333, 34] width 30 height 11
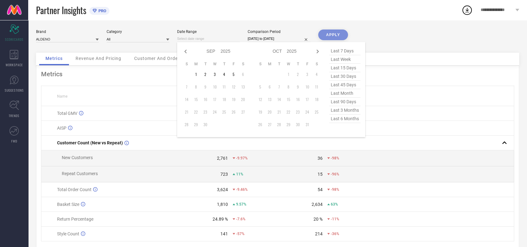
click at [227, 39] on input at bounding box center [208, 38] width 63 height 7
click at [185, 53] on icon at bounding box center [186, 52] width 8 height 8
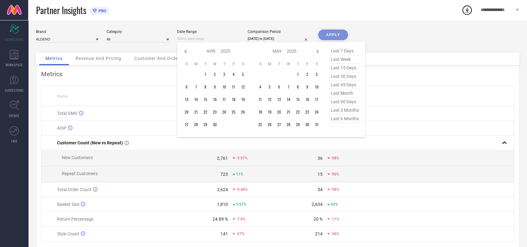
click at [185, 53] on icon at bounding box center [186, 52] width 8 height 8
click at [290, 74] on td "1" at bounding box center [288, 74] width 9 height 9
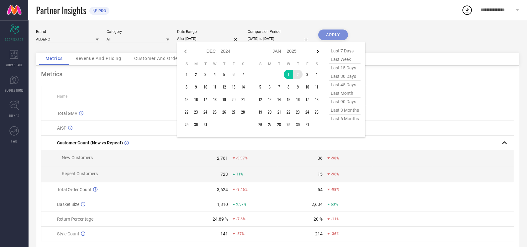
click at [317, 53] on icon at bounding box center [318, 52] width 2 height 4
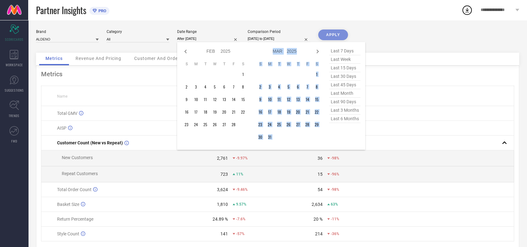
click at [317, 53] on icon at bounding box center [318, 52] width 2 height 4
click at [317, 53] on icon at bounding box center [318, 52] width 8 height 8
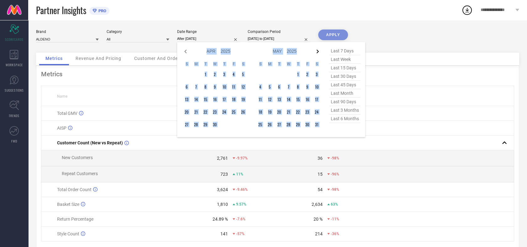
click at [317, 51] on icon at bounding box center [318, 52] width 8 height 8
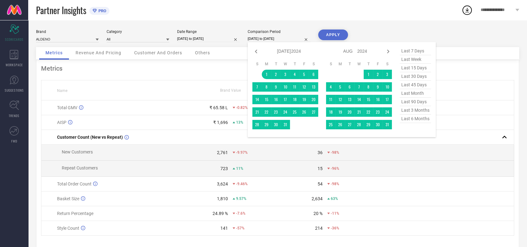
click at [297, 38] on input "[DATE] to [DATE]" at bounding box center [279, 38] width 63 height 7
click at [258, 50] on icon at bounding box center [256, 52] width 8 height 8
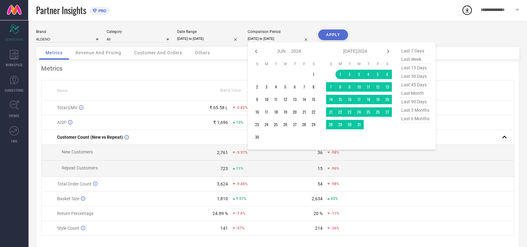
click at [258, 50] on icon at bounding box center [256, 52] width 8 height 8
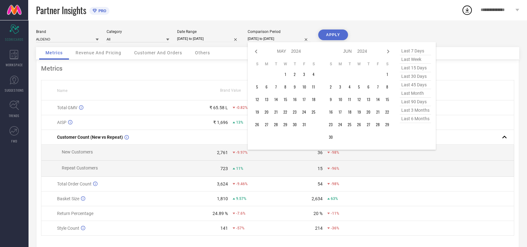
click at [258, 50] on icon at bounding box center [256, 52] width 8 height 8
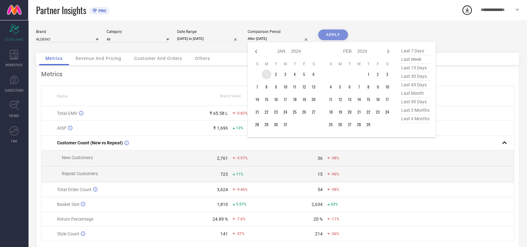
click at [266, 73] on td "1" at bounding box center [266, 74] width 9 height 9
click at [389, 50] on icon at bounding box center [388, 52] width 8 height 8
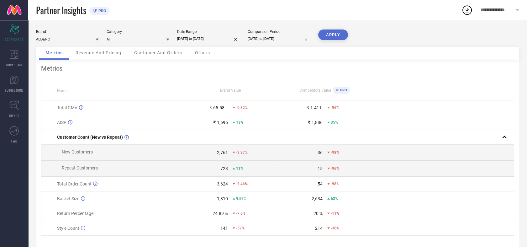
click at [331, 37] on button "APPLY" at bounding box center [333, 34] width 30 height 11
